Goal: Check status: Check status

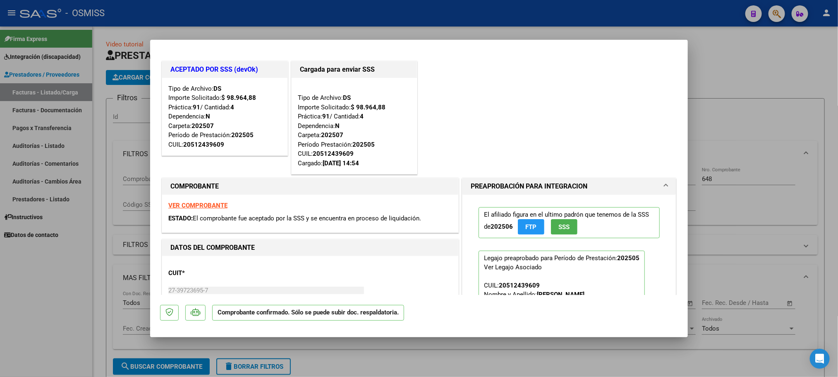
scroll to position [248, 0]
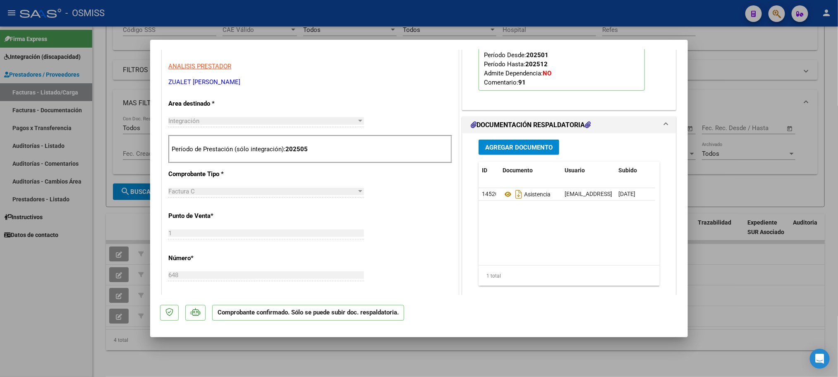
drag, startPoint x: 87, startPoint y: 302, endPoint x: 328, endPoint y: 179, distance: 270.2
click at [87, 302] on div at bounding box center [419, 188] width 838 height 377
type input "$ 0,00"
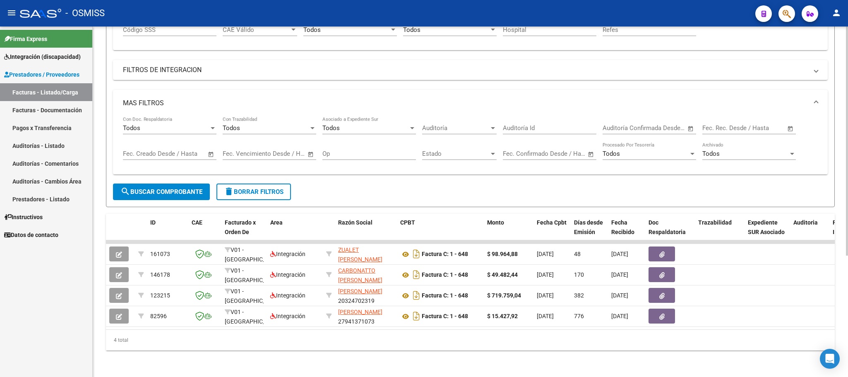
scroll to position [0, 0]
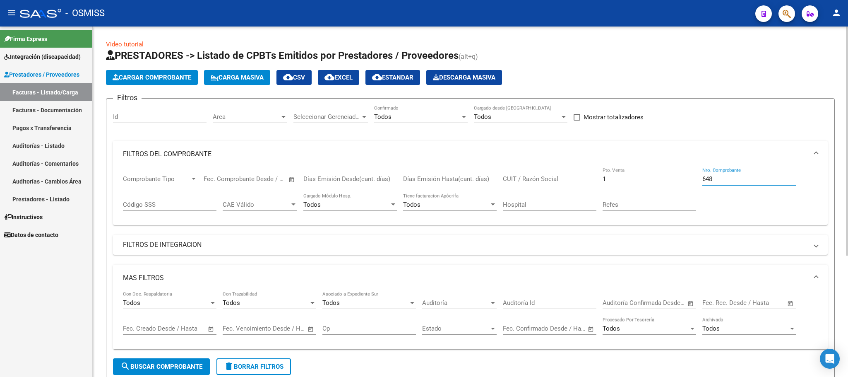
drag, startPoint x: 718, startPoint y: 176, endPoint x: 682, endPoint y: 176, distance: 36.0
click at [682, 176] on div "Comprobante Tipo Comprobante Tipo Start date – End date Fec. Comprobante Desde …" at bounding box center [470, 192] width 695 height 51
type input "10"
click at [645, 182] on input "1" at bounding box center [649, 178] width 94 height 7
type input "10"
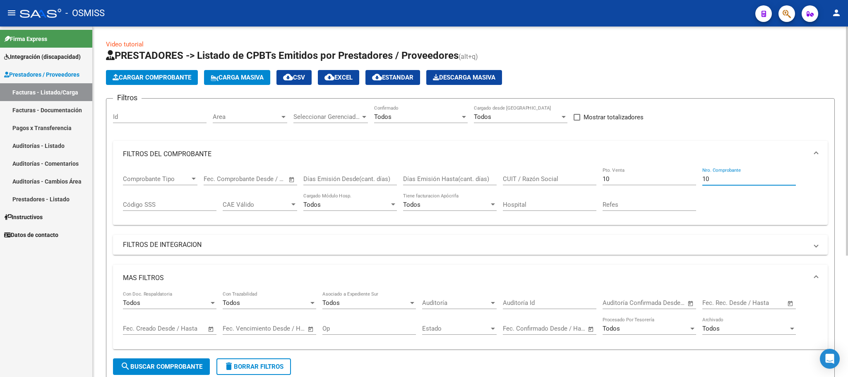
drag, startPoint x: 735, startPoint y: 182, endPoint x: 682, endPoint y: 182, distance: 53.8
click at [682, 182] on div "Comprobante Tipo Comprobante Tipo Start date – End date Fec. Comprobante Desde …" at bounding box center [470, 192] width 695 height 51
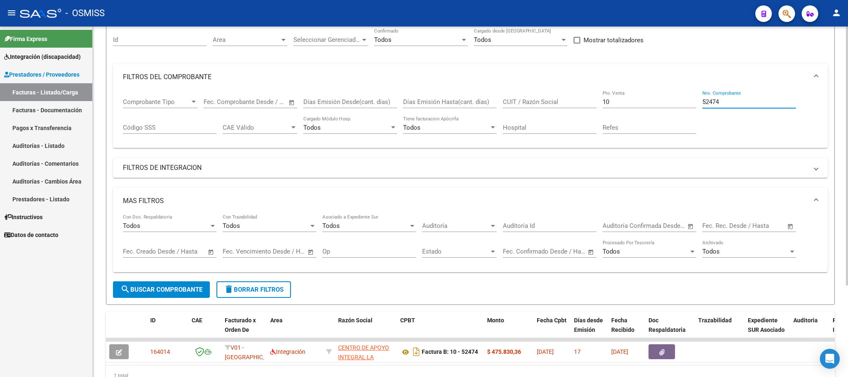
scroll to position [123, 0]
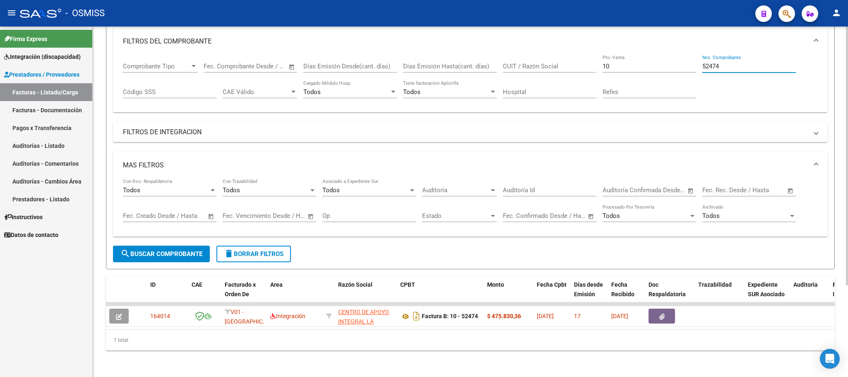
type input "52474"
drag, startPoint x: 356, startPoint y: 329, endPoint x: 643, endPoint y: 323, distance: 286.8
click at [690, 323] on div "ID CAE Facturado x Orden De Area Razón Social CPBT Monto Fecha Cpbt Días desde …" at bounding box center [470, 313] width 729 height 74
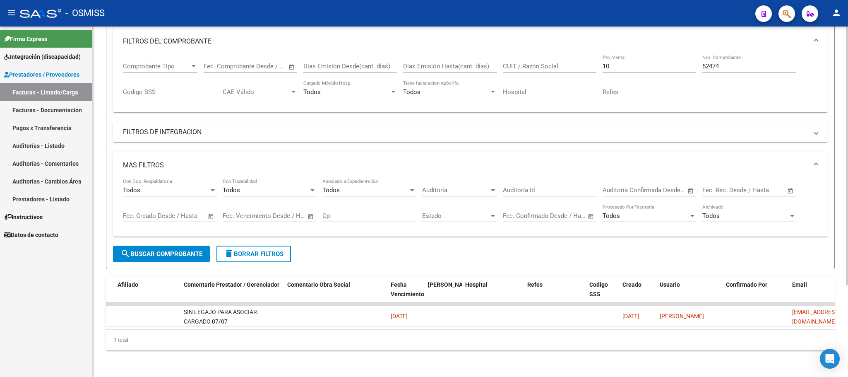
scroll to position [0, 1246]
